Goal: Book appointment/travel/reservation

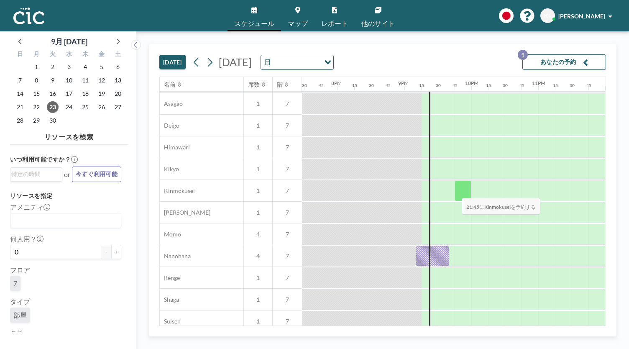
scroll to position [293, 1307]
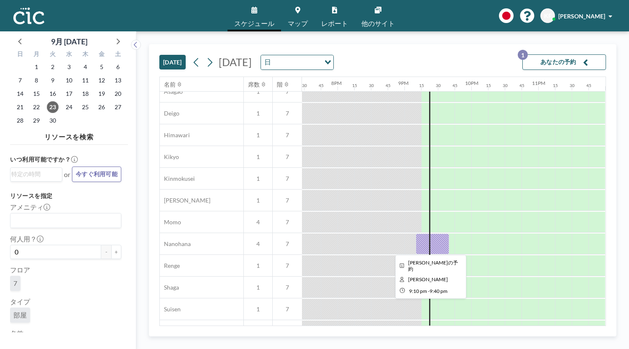
click at [439, 245] on div at bounding box center [432, 244] width 33 height 21
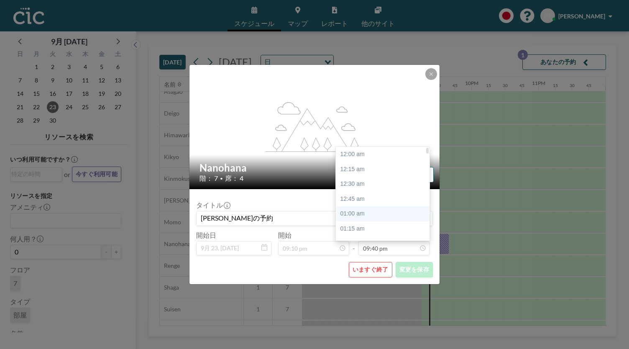
click at [387, 214] on div "01:00 am" at bounding box center [385, 213] width 98 height 15
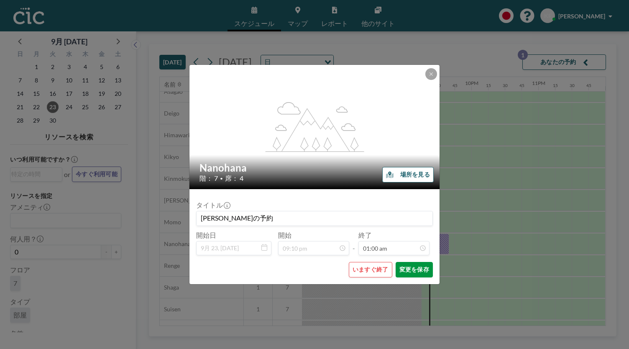
scroll to position [59, 0]
click at [410, 267] on button "変更を保存" at bounding box center [414, 269] width 37 height 15
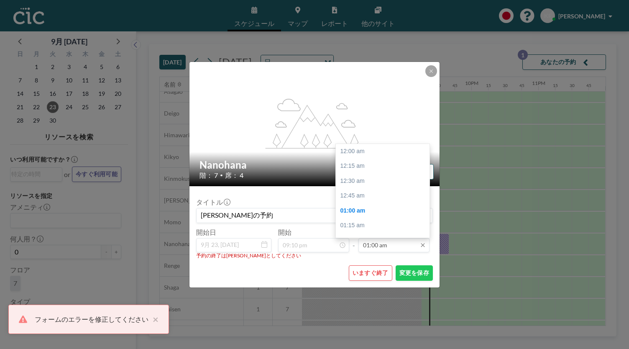
click at [366, 248] on input "01:00 am" at bounding box center [394, 245] width 71 height 14
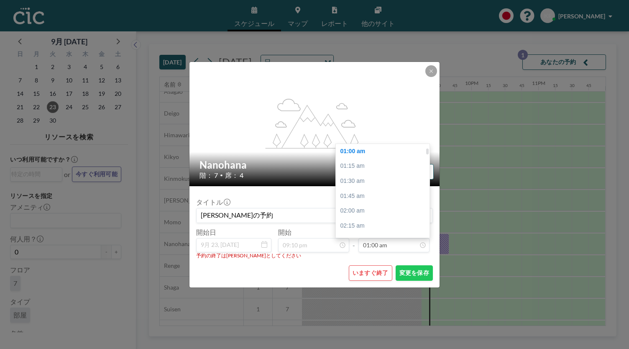
click at [377, 156] on div "01:00 am" at bounding box center [385, 151] width 98 height 15
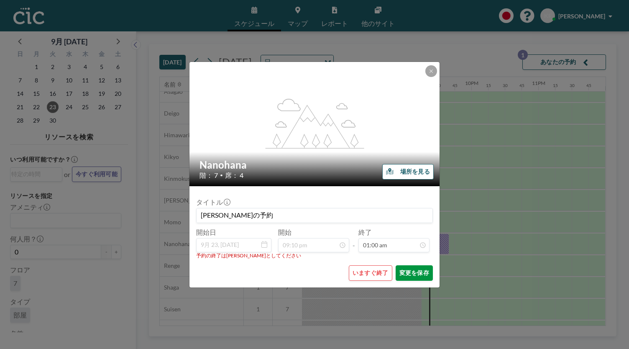
click at [414, 270] on button "変更を保存" at bounding box center [414, 272] width 37 height 15
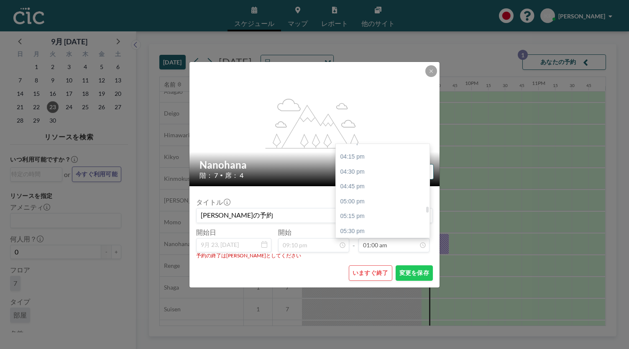
scroll to position [1336, 0]
click at [387, 224] on div "11:45 pm" at bounding box center [385, 230] width 98 height 15
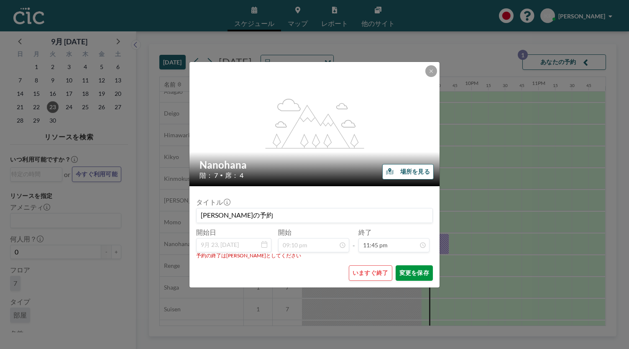
click at [423, 274] on button "変更を保存" at bounding box center [414, 272] width 37 height 15
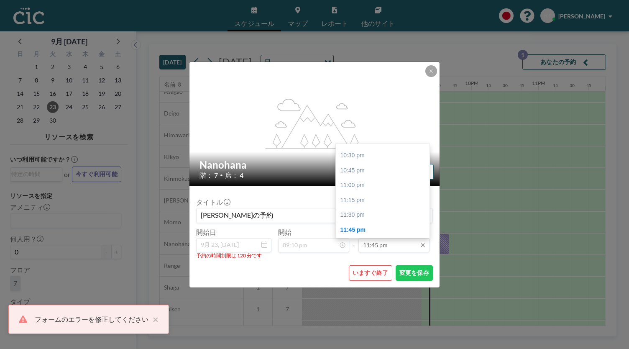
click at [412, 246] on input "11:45 pm" at bounding box center [394, 245] width 71 height 14
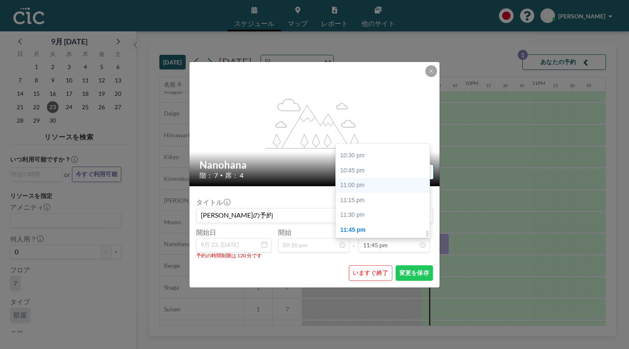
click at [398, 190] on div "11:00 pm" at bounding box center [385, 185] width 98 height 15
type input "11:00 pm"
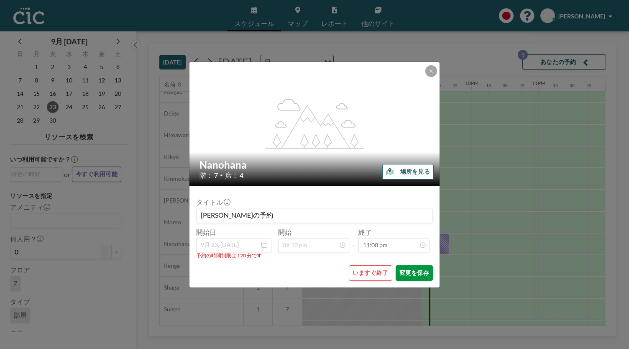
click at [423, 272] on button "変更を保存" at bounding box center [414, 272] width 37 height 15
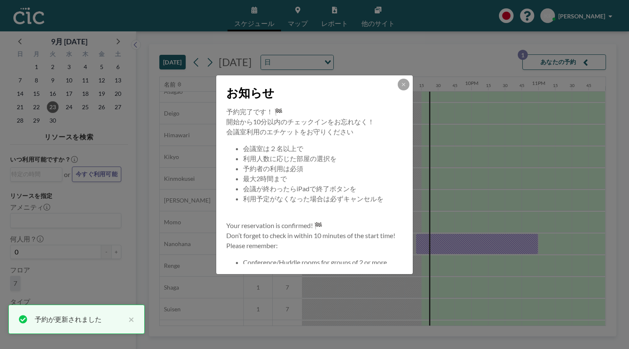
scroll to position [80, 0]
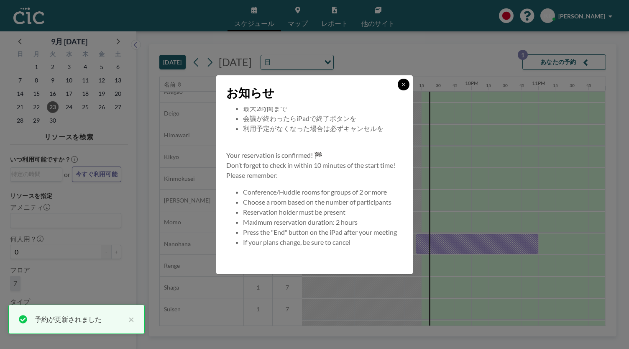
click at [405, 88] on button at bounding box center [404, 85] width 12 height 12
